Goal: Task Accomplishment & Management: Manage account settings

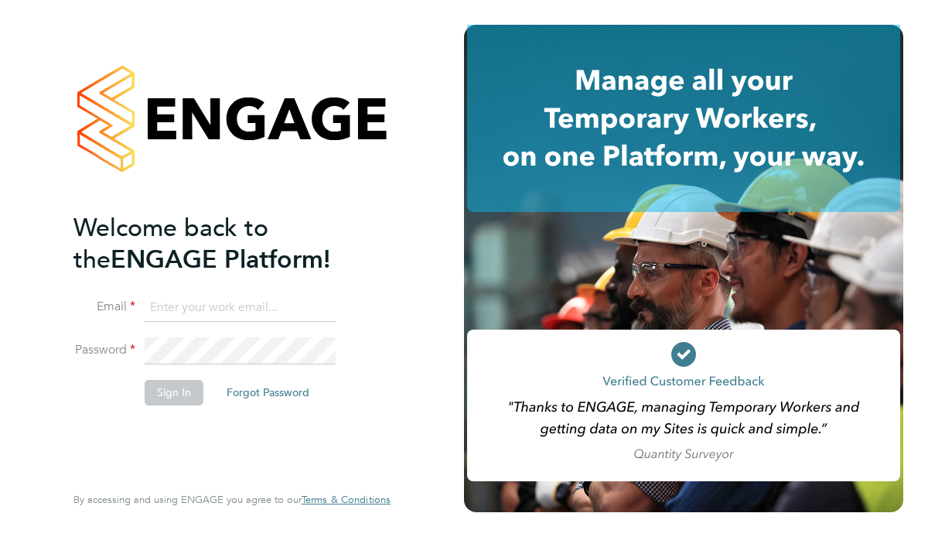
type input "ben.smith@brightonandhovealbion.com"
click at [179, 390] on button "Sign In" at bounding box center [174, 392] width 59 height 25
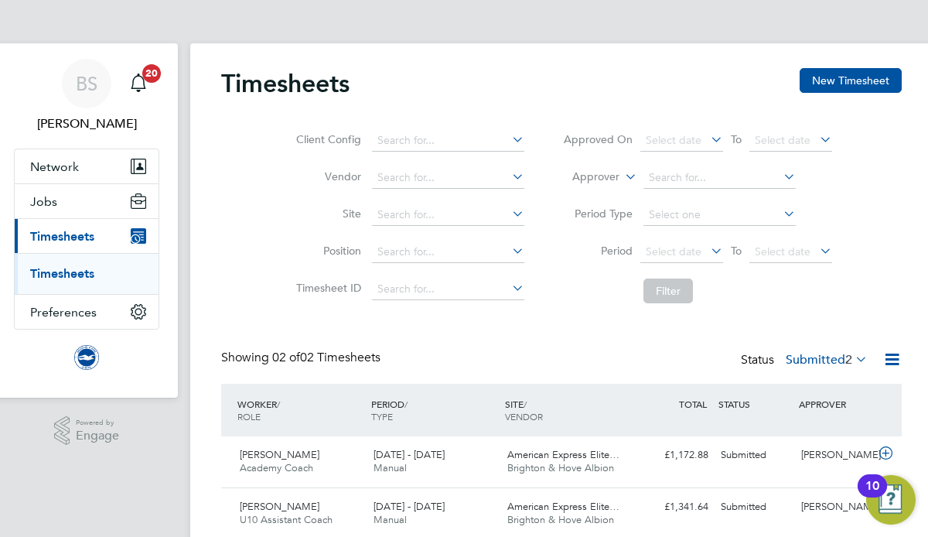
scroll to position [59, 0]
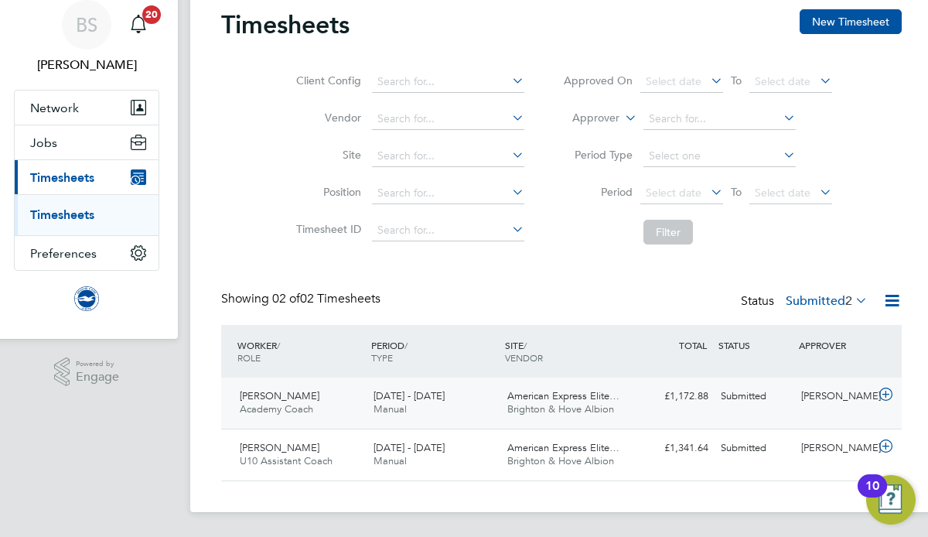
click at [274, 397] on span "Rhys Shekle" at bounding box center [280, 395] width 80 height 13
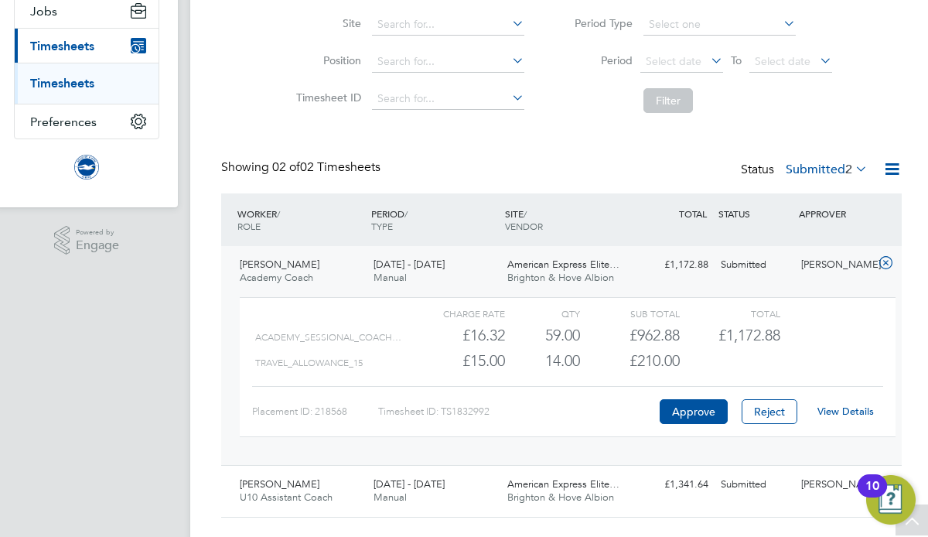
scroll to position [197, 0]
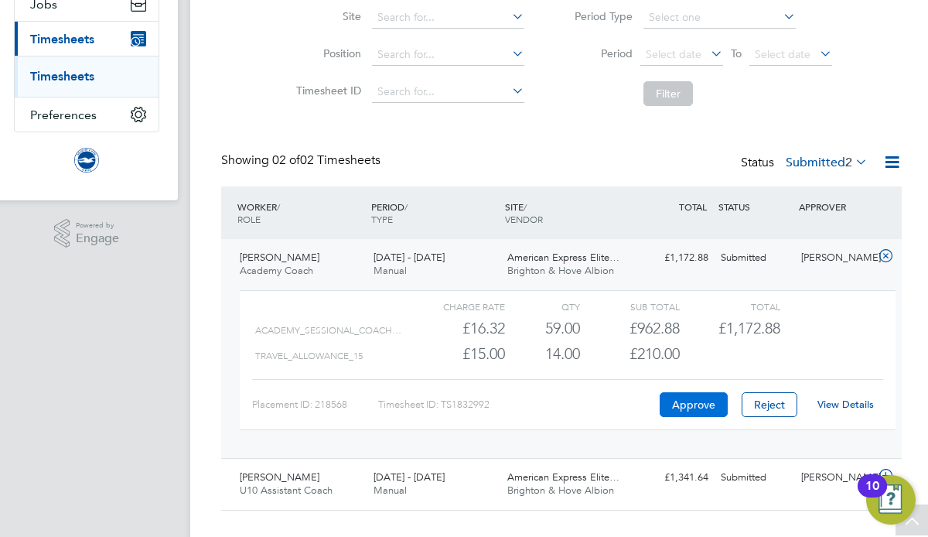
click at [684, 405] on button "Approve" at bounding box center [694, 404] width 68 height 25
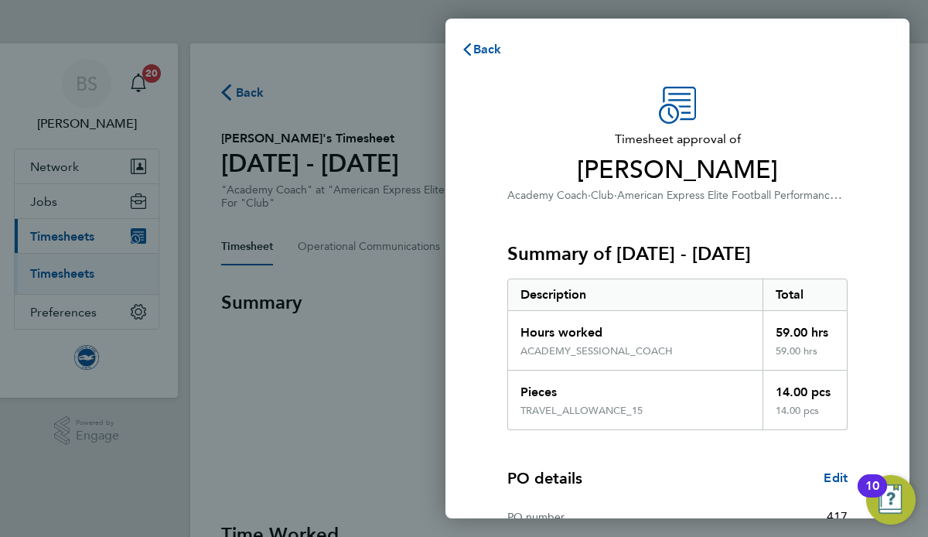
scroll to position [220, 0]
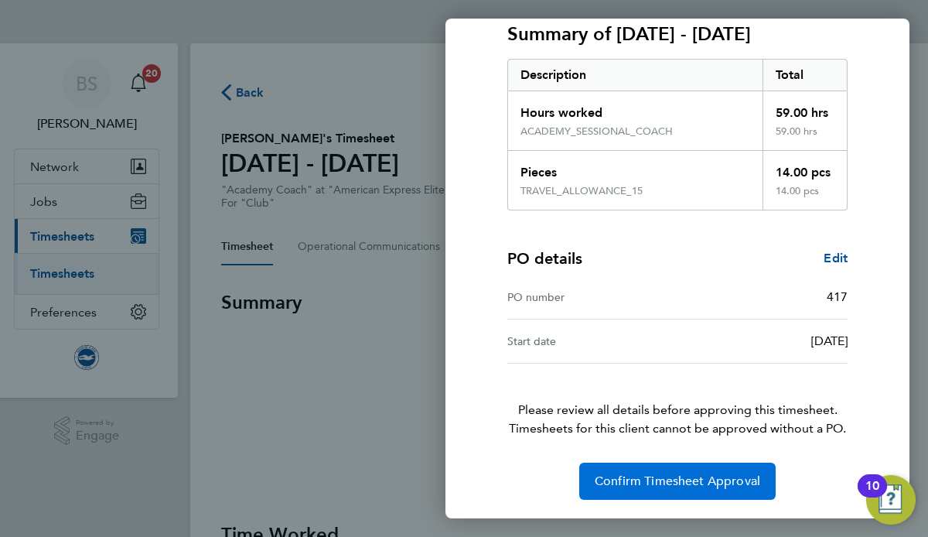
click at [674, 475] on span "Confirm Timesheet Approval" at bounding box center [678, 480] width 166 height 15
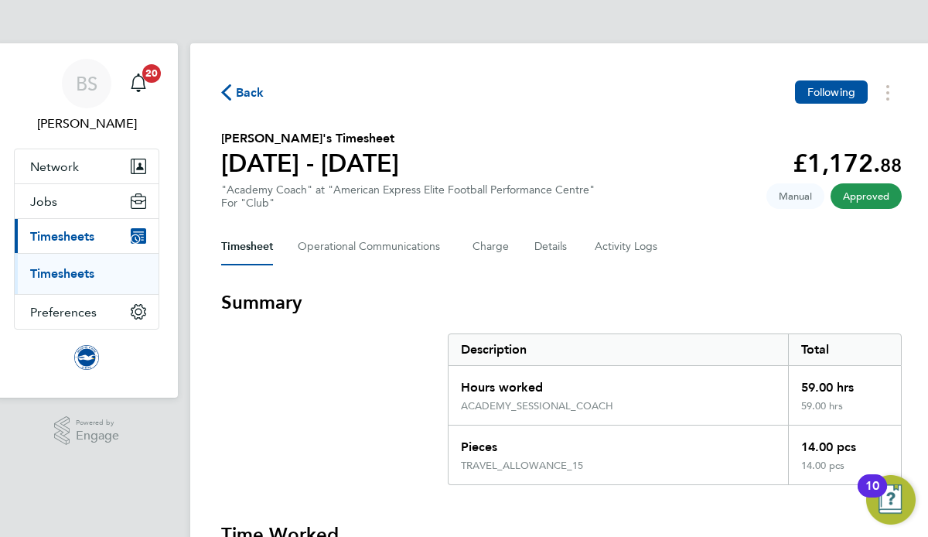
click at [80, 274] on link "Timesheets" at bounding box center [62, 273] width 64 height 15
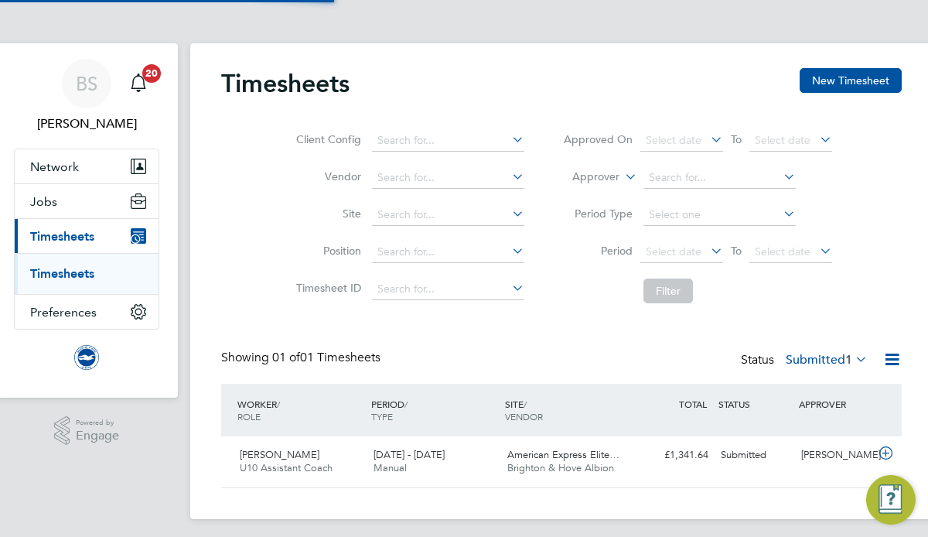
scroll to position [39, 134]
click at [512, 458] on span "American Express Elite…" at bounding box center [563, 454] width 112 height 13
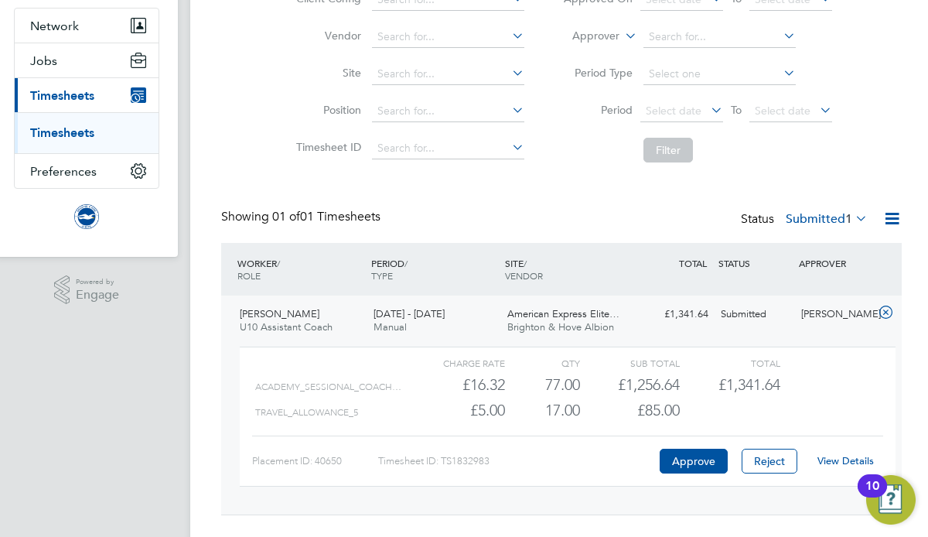
scroll to position [175, 0]
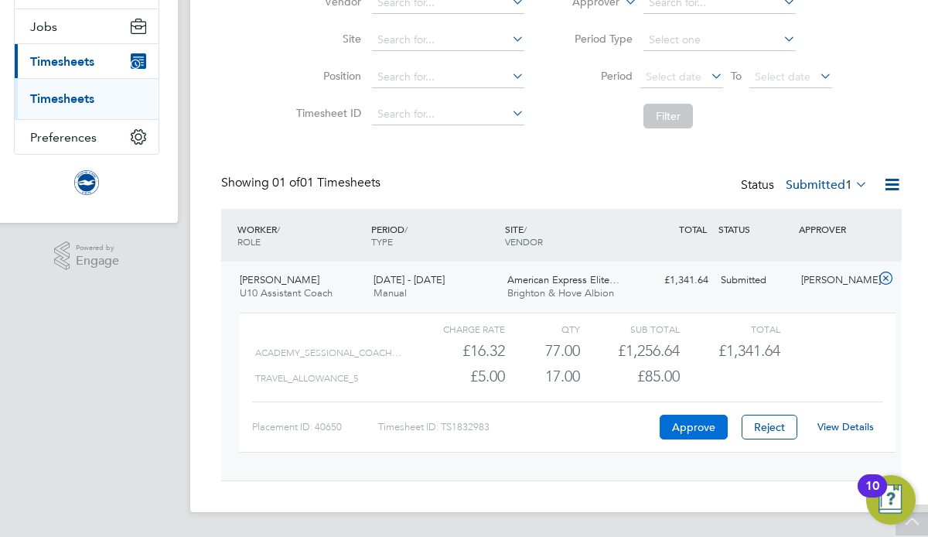
click at [693, 425] on button "Approve" at bounding box center [694, 427] width 68 height 25
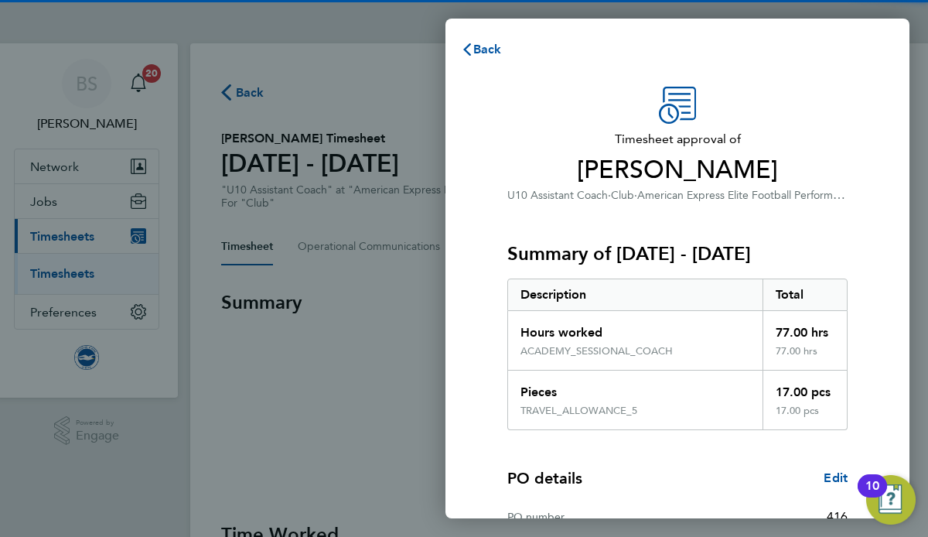
scroll to position [220, 0]
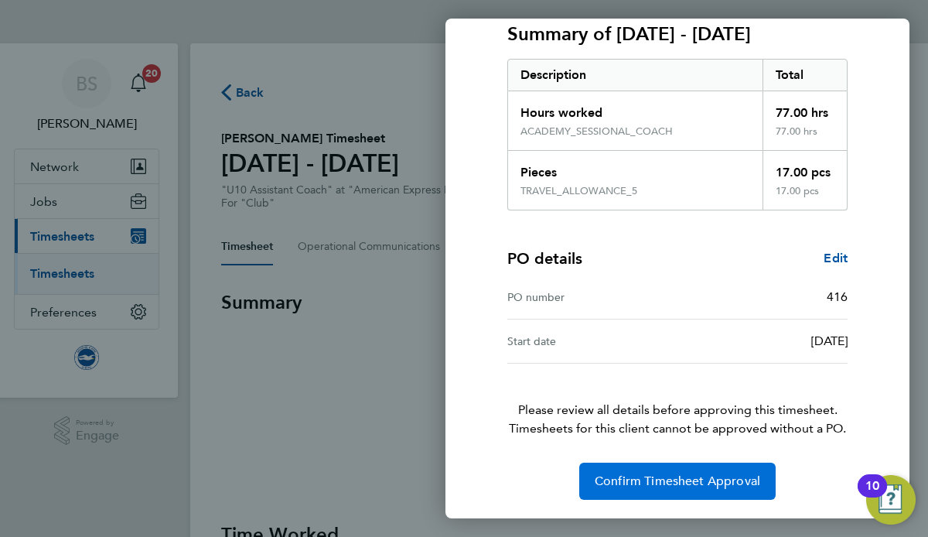
click at [631, 478] on span "Confirm Timesheet Approval" at bounding box center [678, 480] width 166 height 15
